Goal: Find specific page/section: Find specific page/section

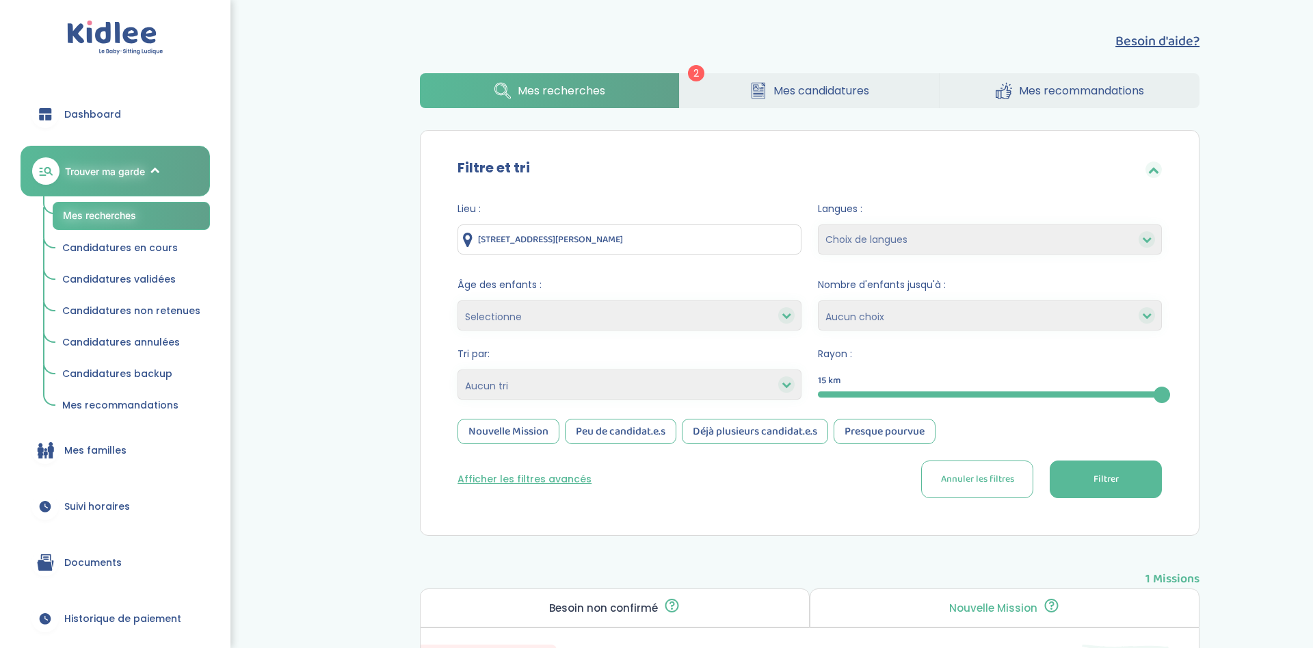
scroll to position [209, 0]
click at [785, 94] on span "Mes candidatures" at bounding box center [821, 90] width 96 height 17
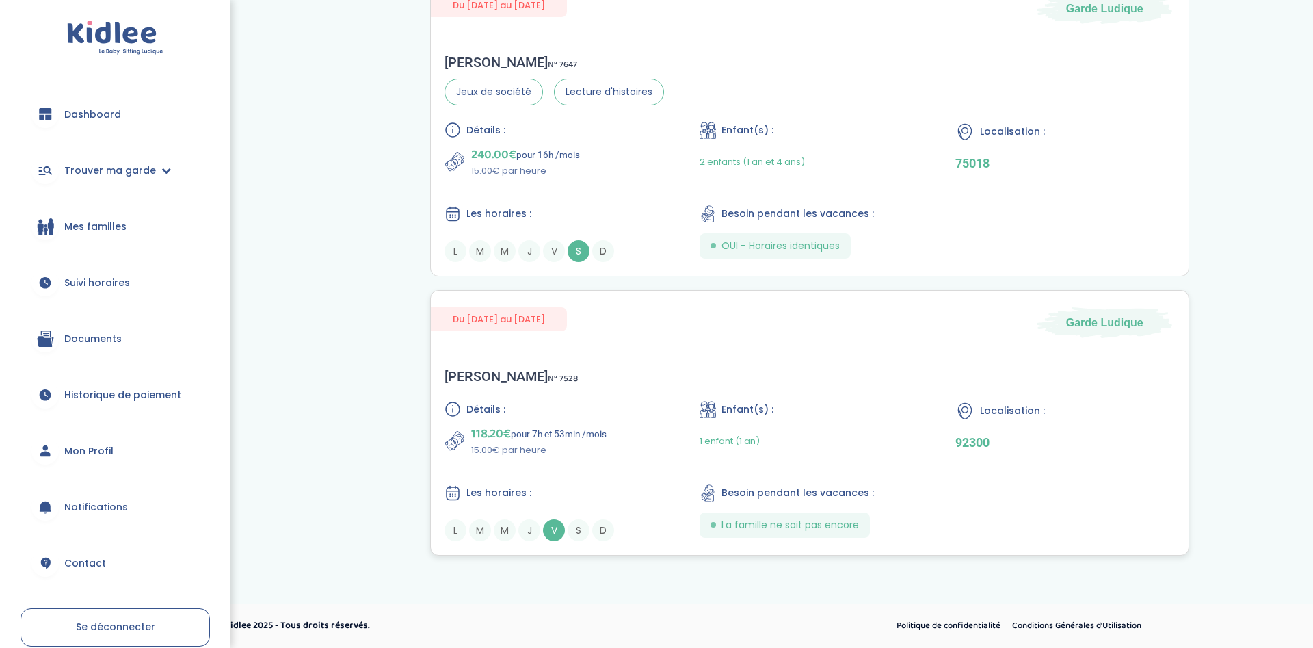
scroll to position [338, 0]
click at [580, 479] on div "Détails : 118.20€ pour 7h et 53min /mois 15.00€ par heure Enfant(s) : 1 enfant …" at bounding box center [810, 471] width 730 height 140
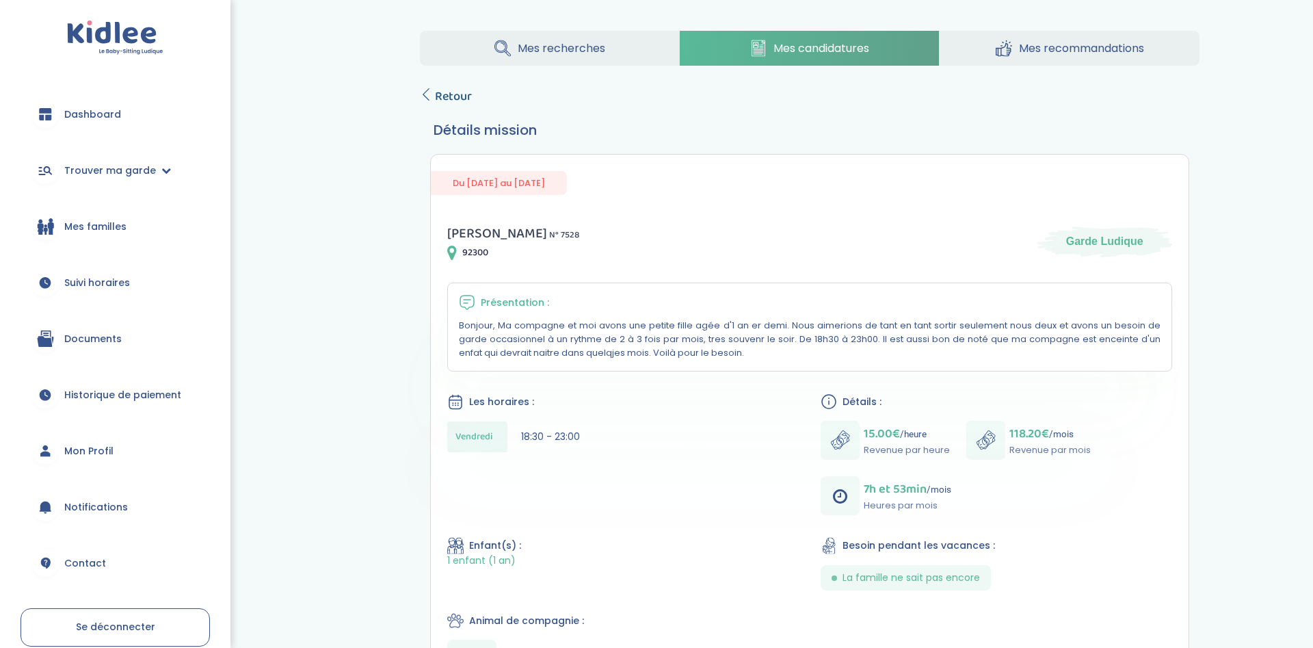
click at [449, 95] on span "Retour" at bounding box center [453, 96] width 37 height 19
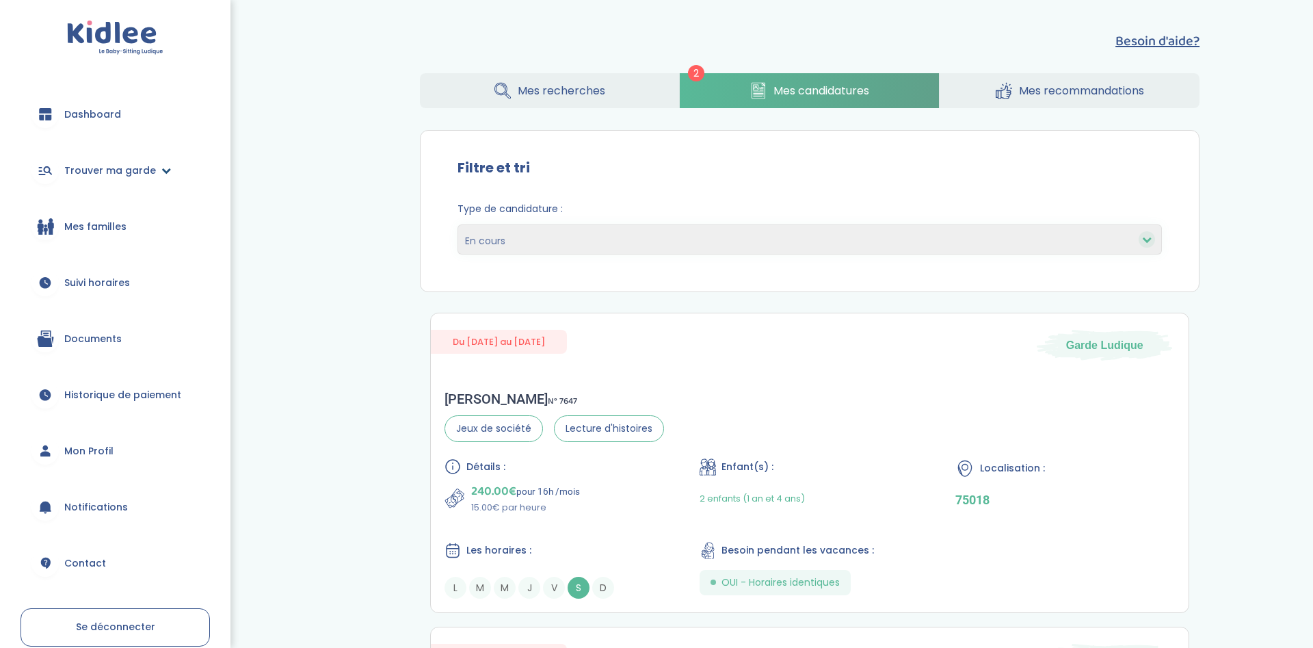
click at [103, 170] on span "Trouver ma garde" at bounding box center [110, 170] width 92 height 14
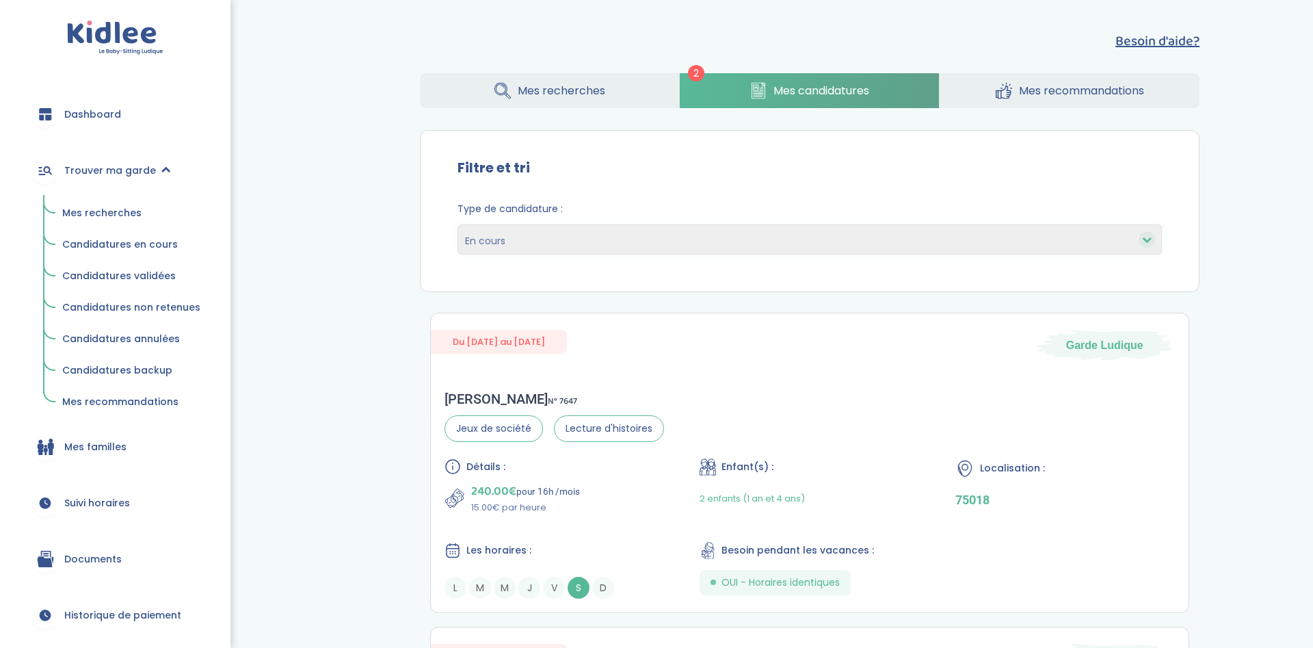
click at [130, 217] on span "Mes recherches" at bounding box center [101, 213] width 79 height 14
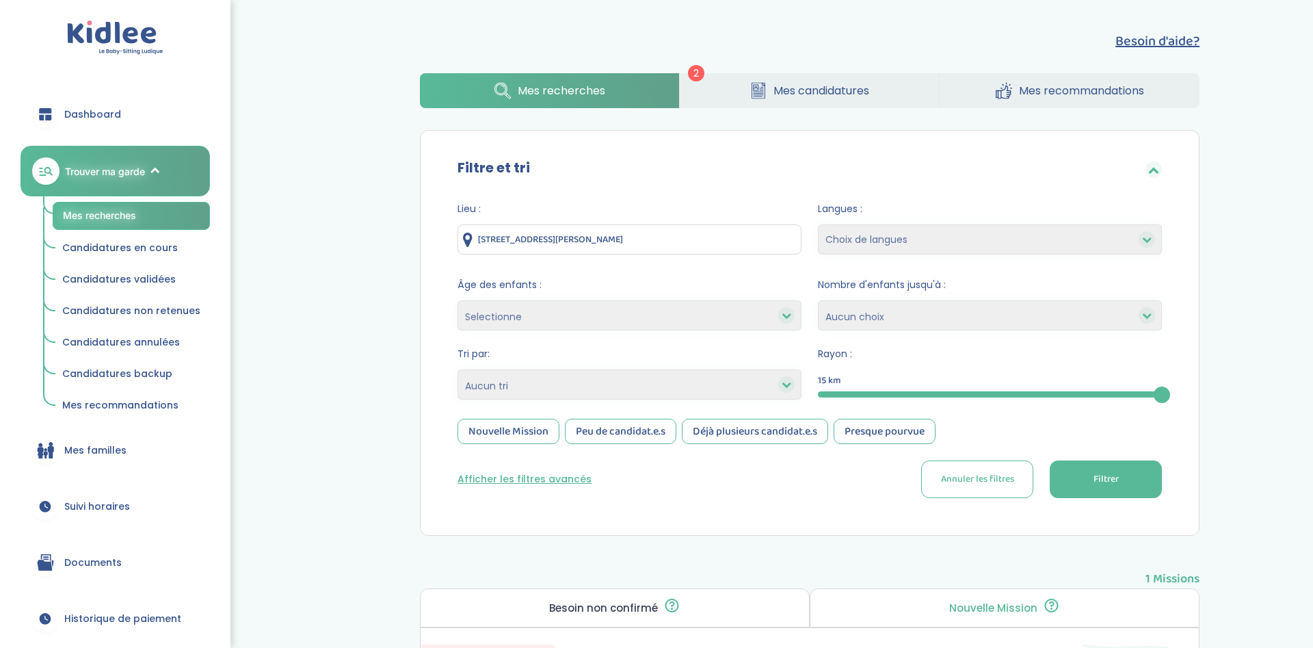
click at [804, 85] on span "Mes candidatures" at bounding box center [821, 90] width 96 height 17
